Goal: Task Accomplishment & Management: Manage account settings

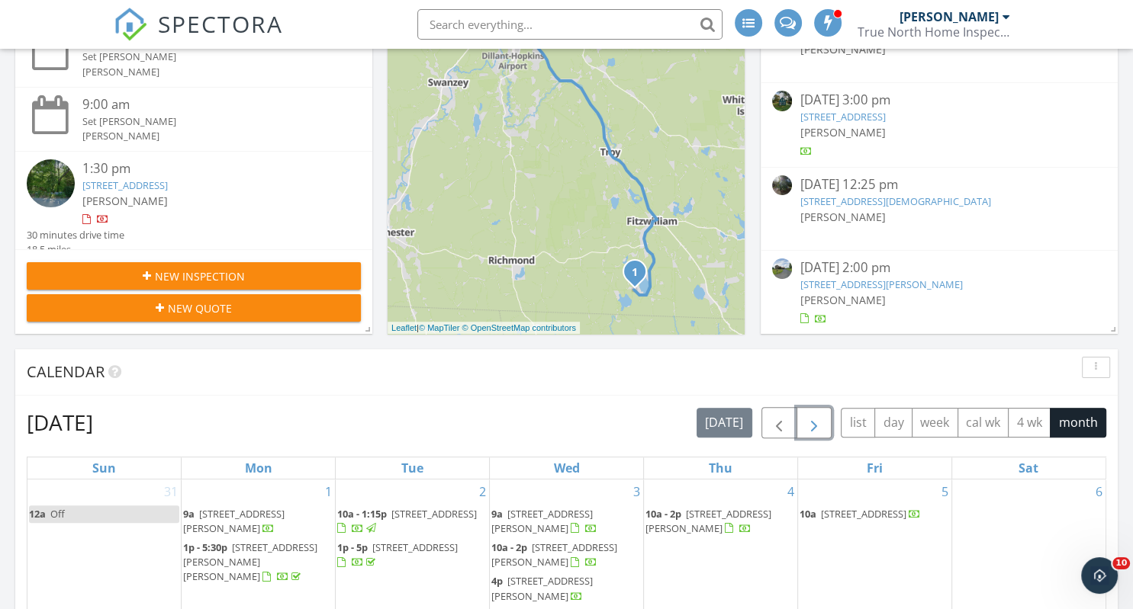
click at [819, 417] on span "button" at bounding box center [814, 423] width 18 height 18
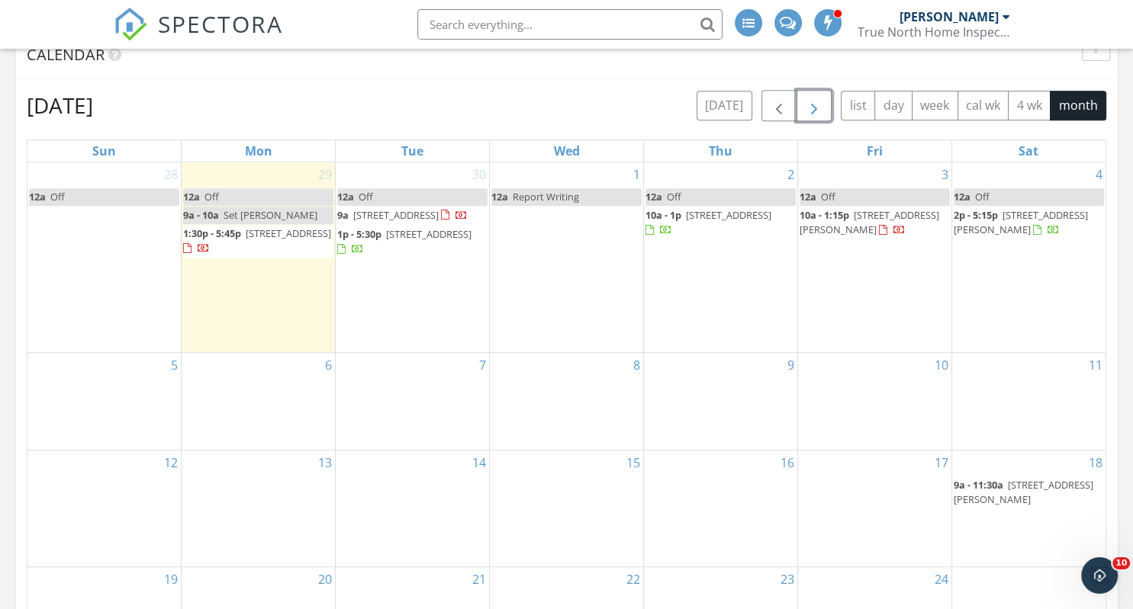
scroll to position [644, 0]
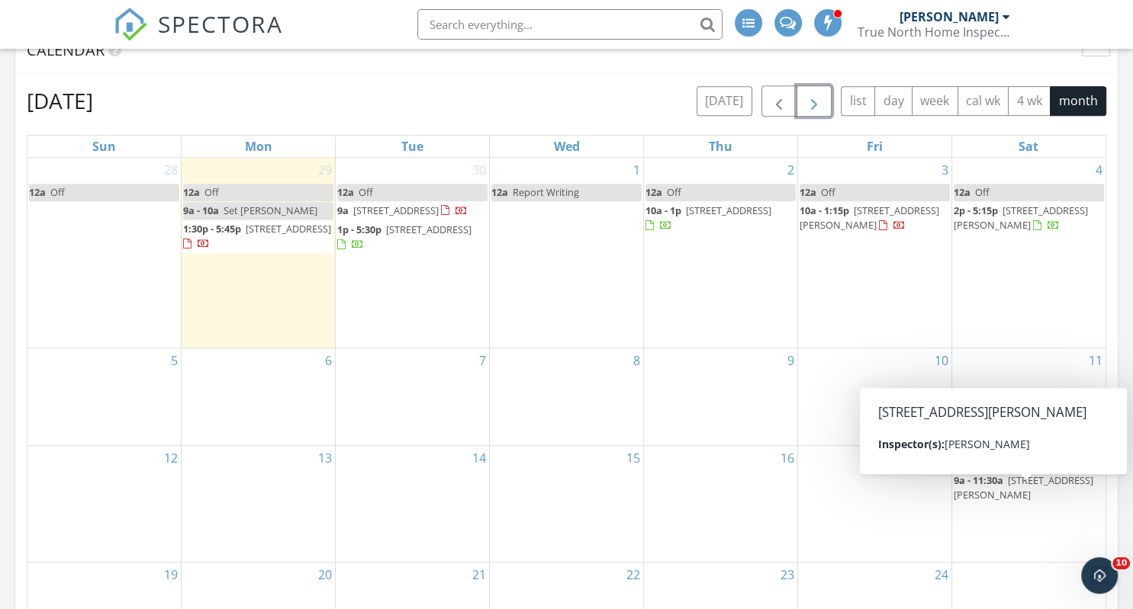
click at [1031, 494] on span "60 Island St, Keene 03431" at bounding box center [1024, 488] width 140 height 28
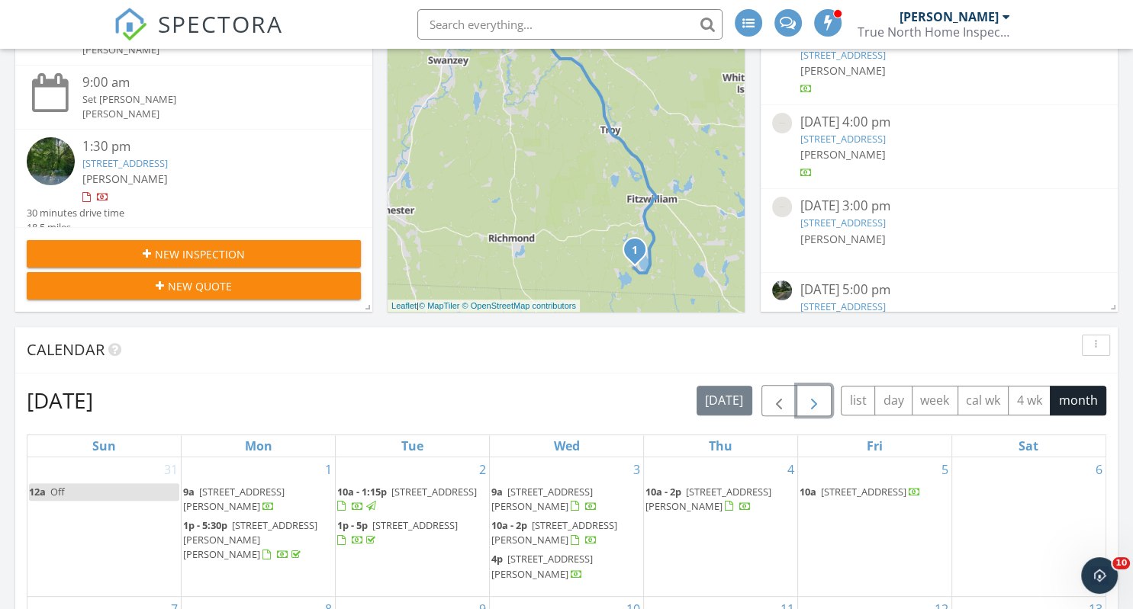
click at [816, 399] on span "button" at bounding box center [814, 401] width 18 height 18
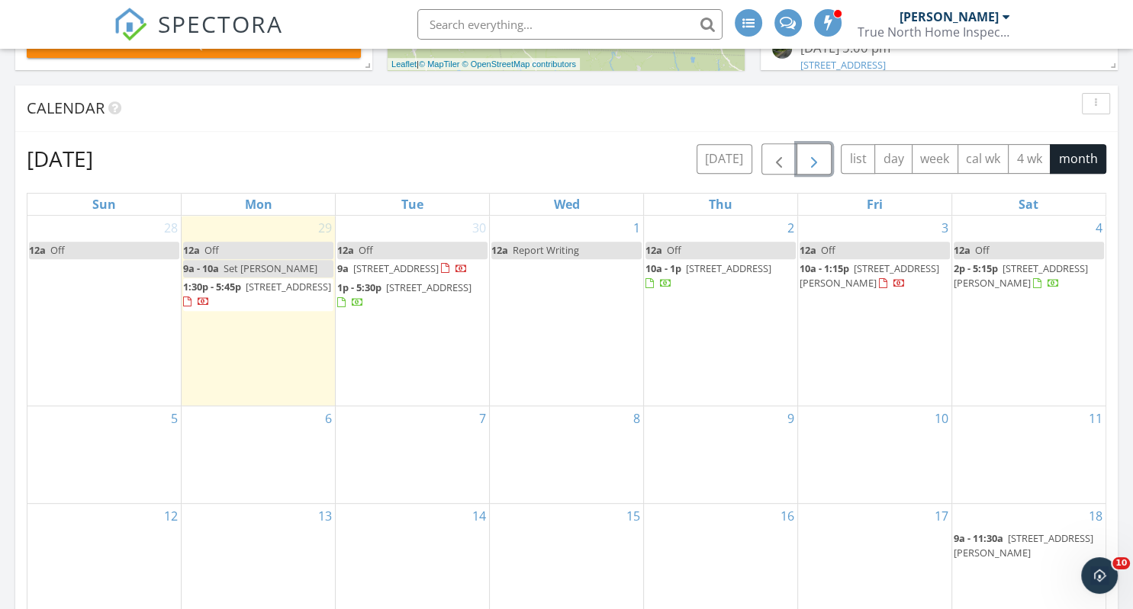
scroll to position [666, 0]
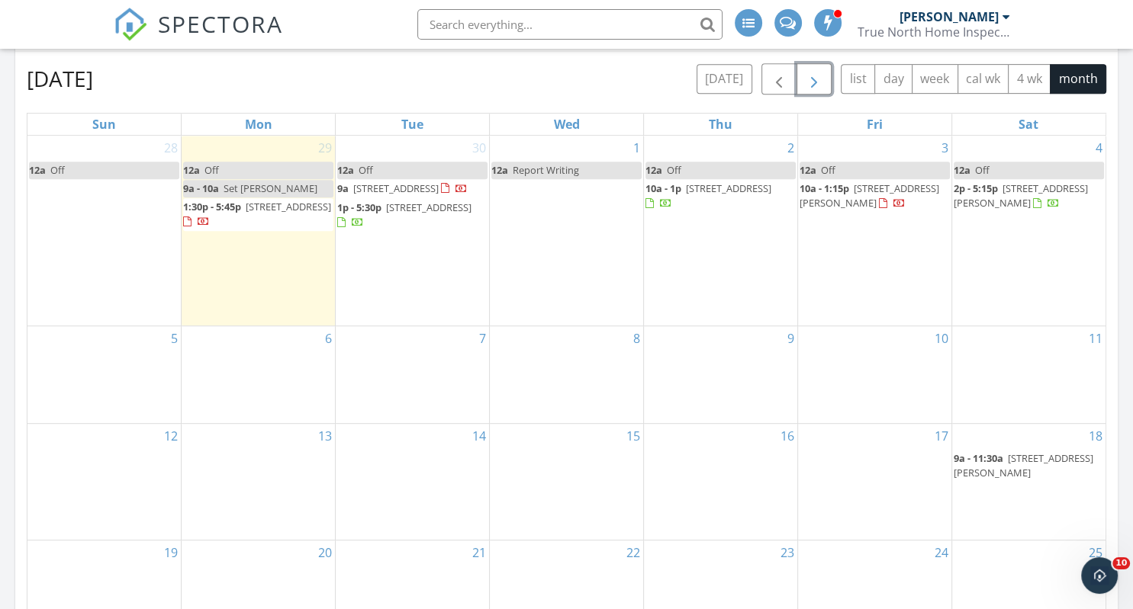
click at [809, 88] on span "button" at bounding box center [814, 79] width 18 height 18
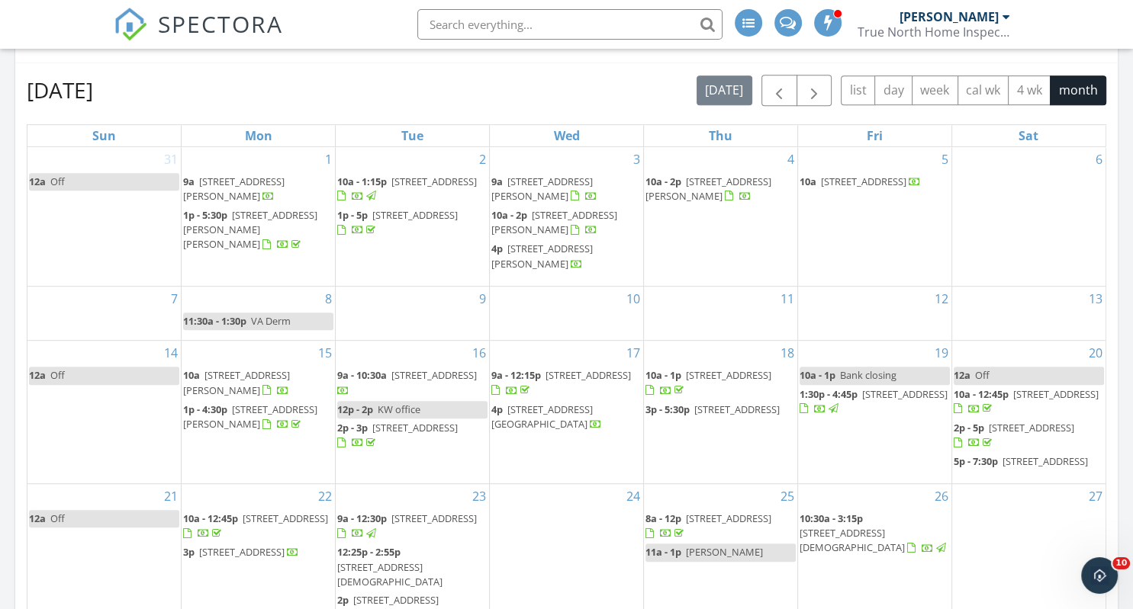
scroll to position [644, 0]
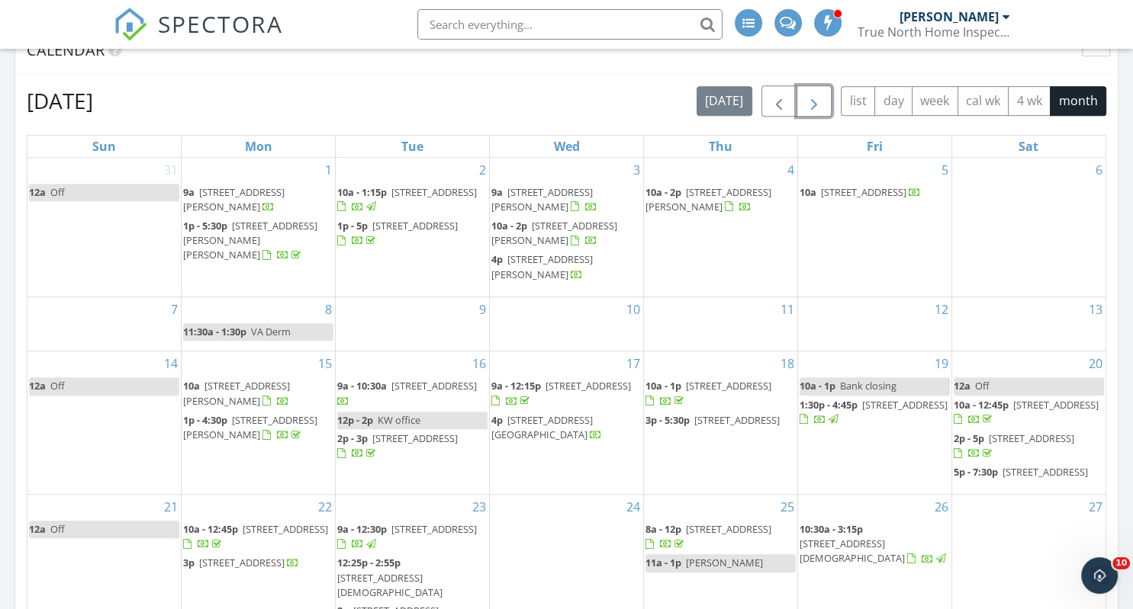
click at [822, 96] on span "button" at bounding box center [814, 101] width 18 height 18
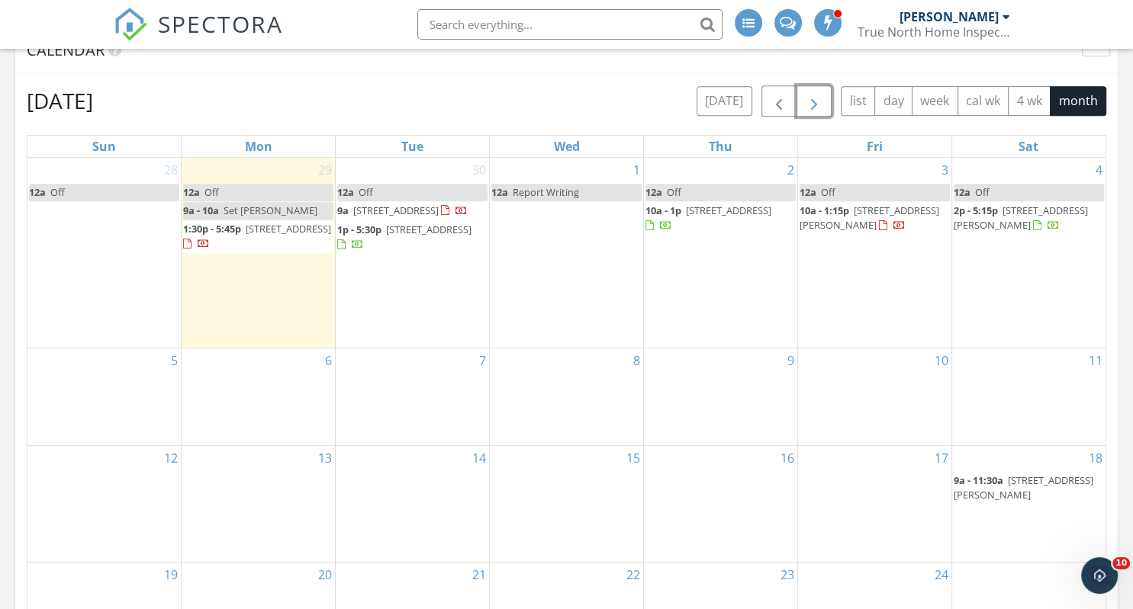
click at [243, 405] on div "6" at bounding box center [258, 397] width 153 height 97
